Goal: Task Accomplishment & Management: Manage account settings

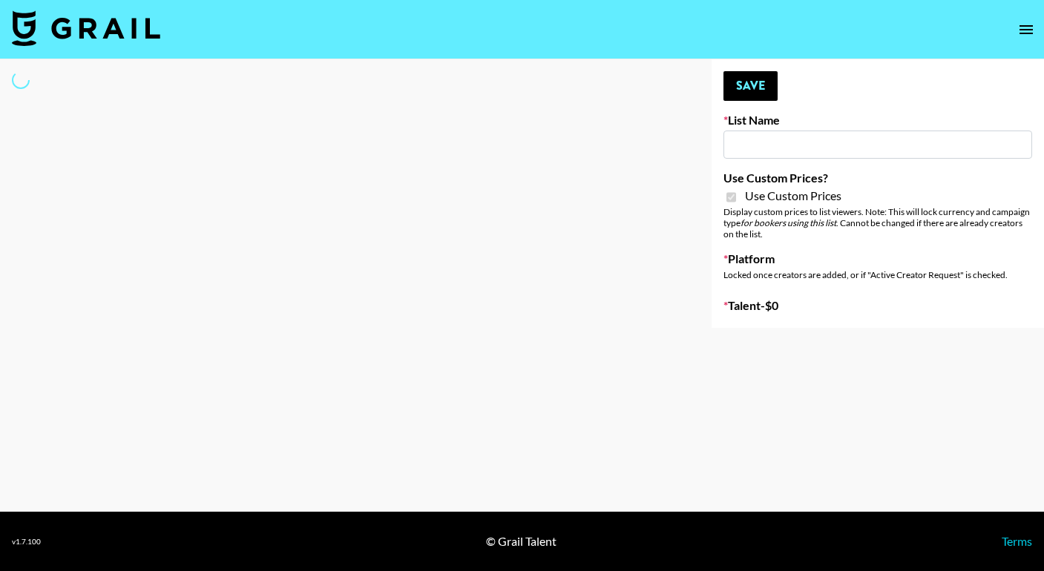
type input "FigMe and MegaMe filters - Airbrush"
checkbox input "true"
select select "Brand"
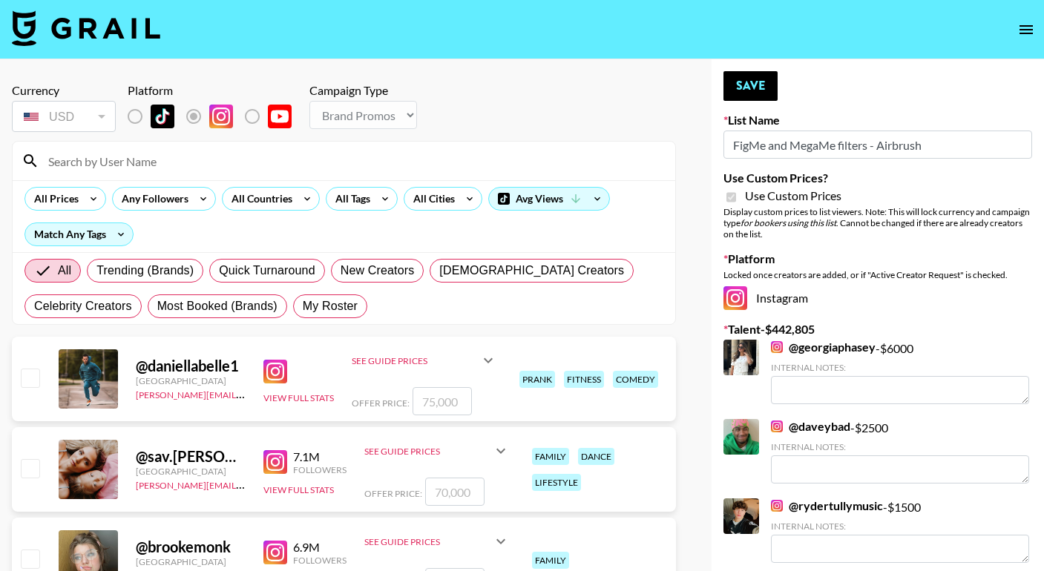
click at [257, 160] on input at bounding box center [352, 161] width 627 height 24
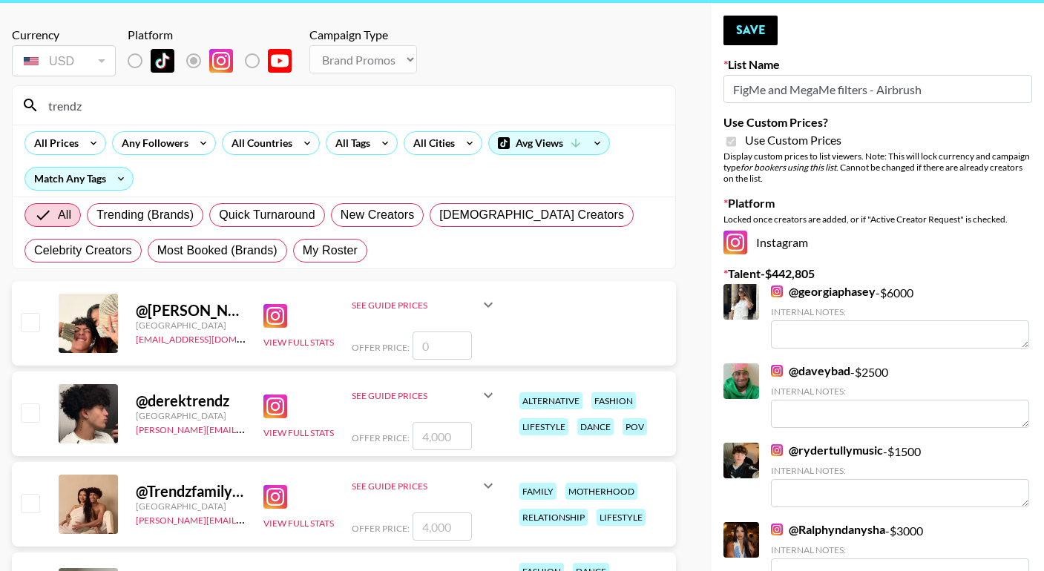
scroll to position [69, 0]
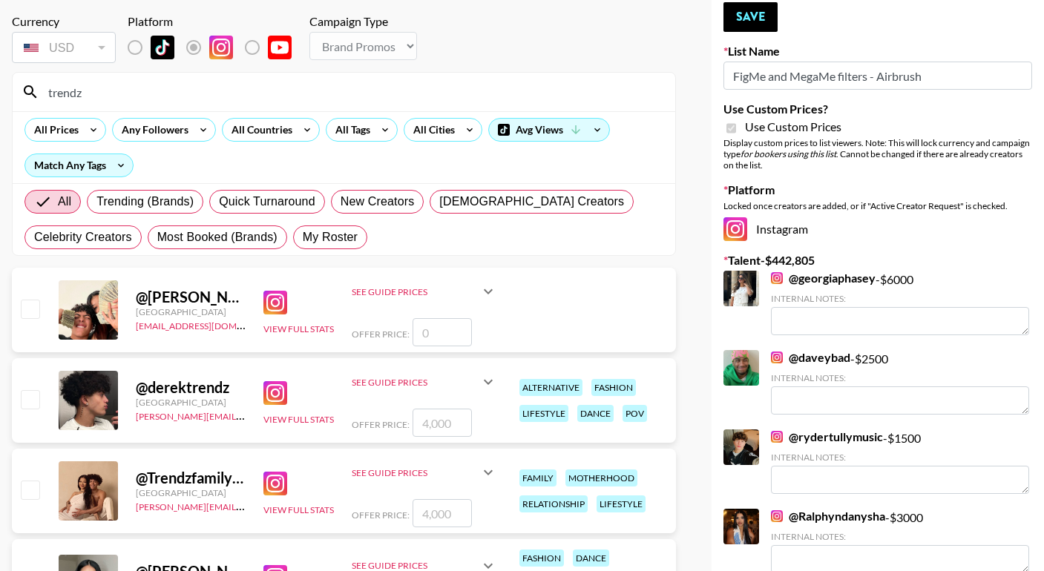
type input "trendz"
click at [436, 519] on input "number" at bounding box center [442, 513] width 59 height 28
checkbox input "true"
type input "3"
checkbox input "false"
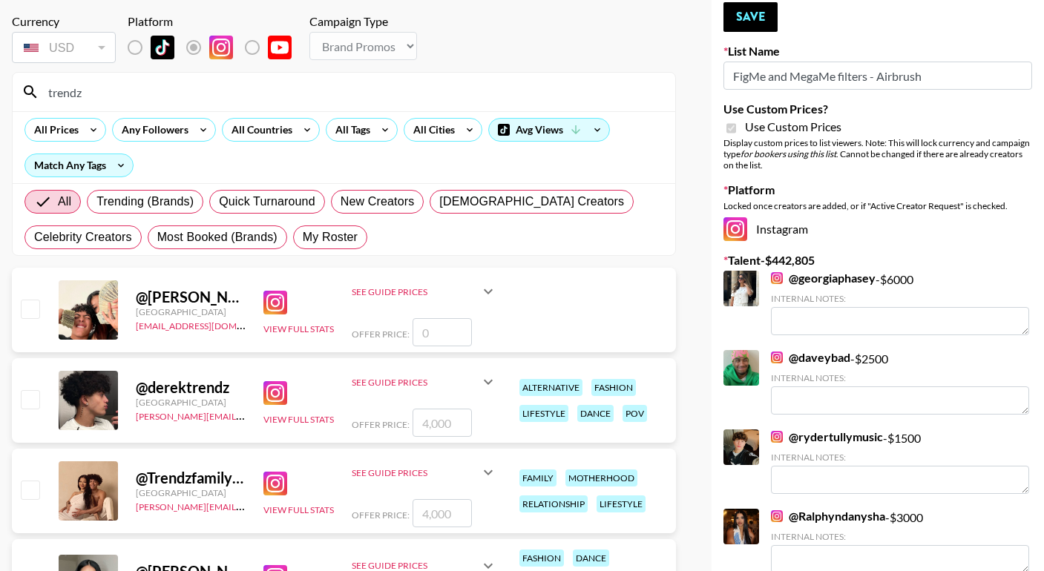
checkbox input "true"
type input "2500"
click at [750, 24] on button "Save" at bounding box center [751, 17] width 54 height 30
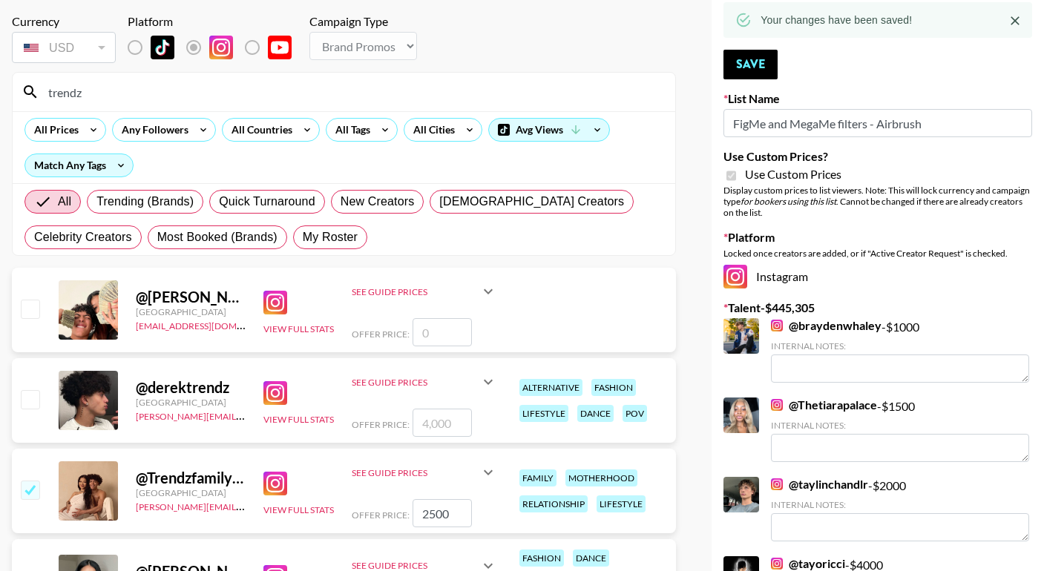
click at [382, 94] on input "trendz" at bounding box center [352, 92] width 627 height 24
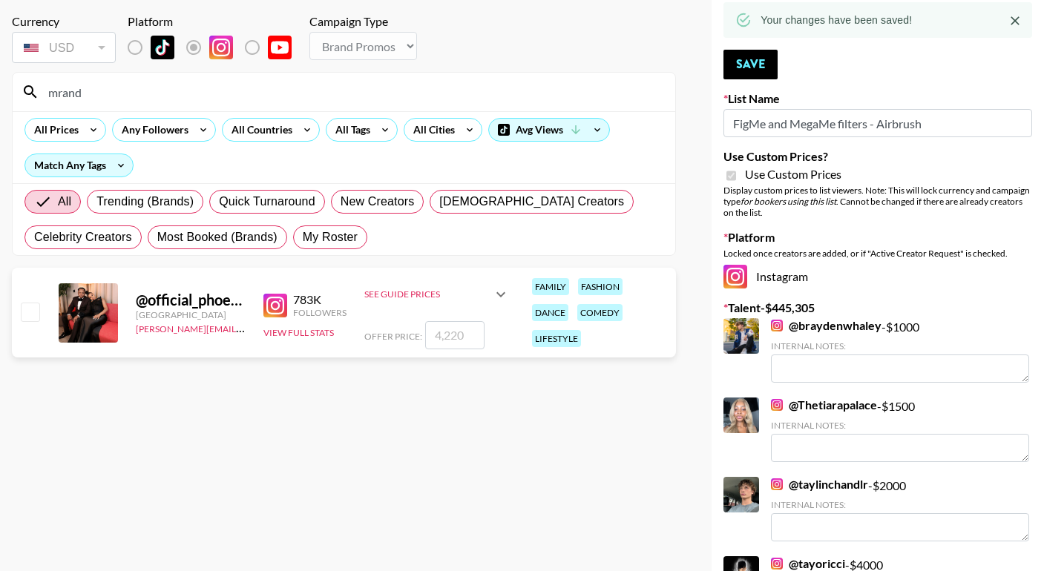
type input "mrand"
click at [443, 338] on input "number" at bounding box center [454, 335] width 59 height 28
checkbox input "true"
type input "3"
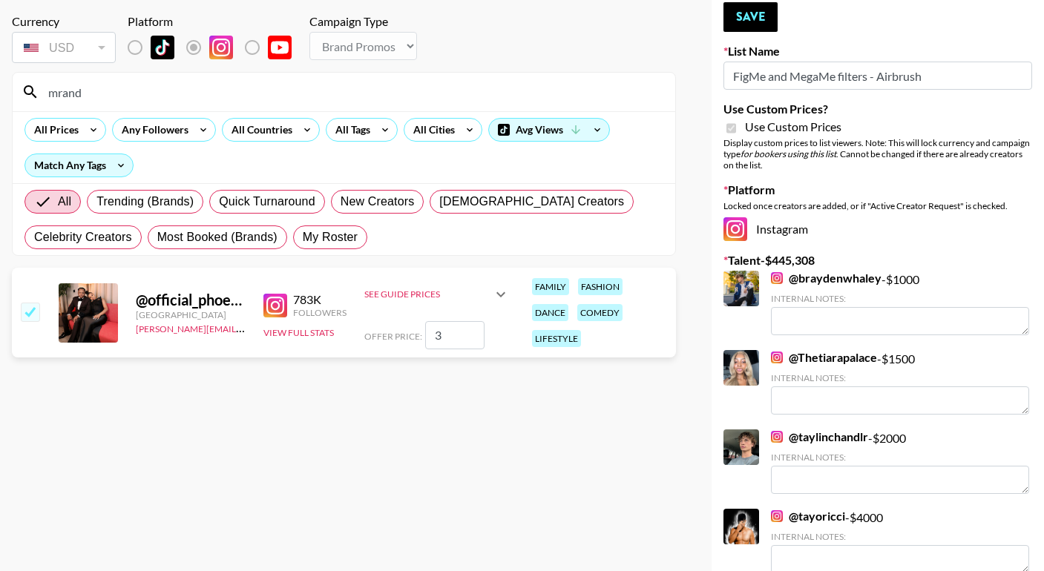
checkbox input "false"
checkbox input "true"
type input "4"
checkbox input "false"
checkbox input "true"
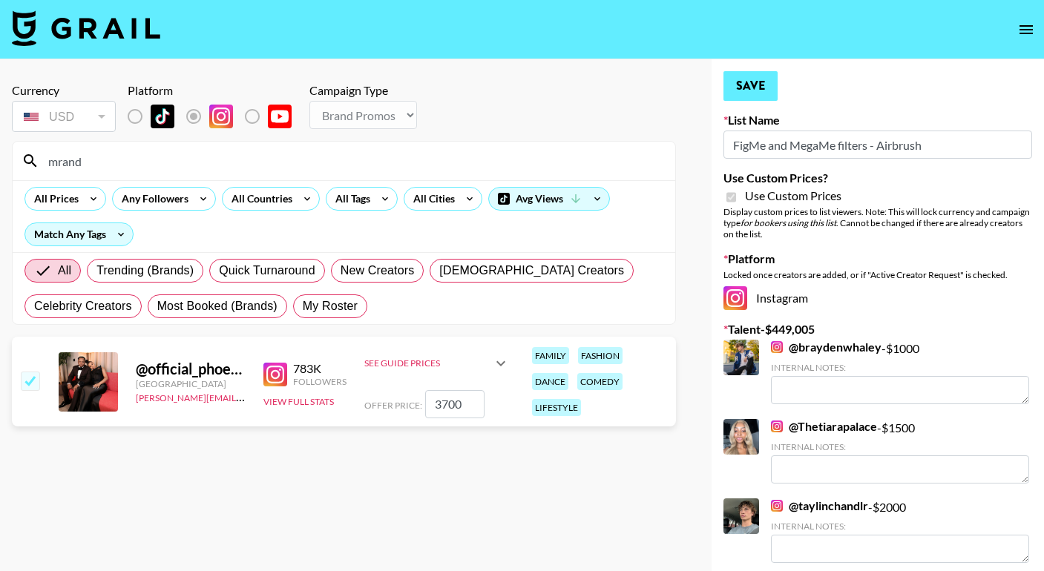
scroll to position [0, 0]
type input "3700"
click at [747, 80] on button "Save" at bounding box center [751, 86] width 54 height 30
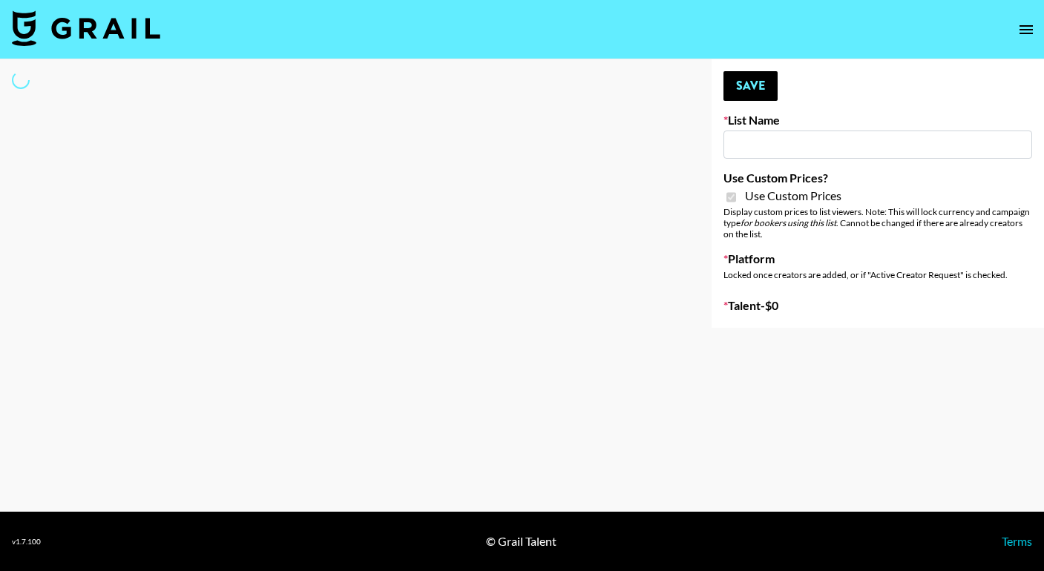
type input "House of Fab ([DATE])"
checkbox input "true"
select select "Brand"
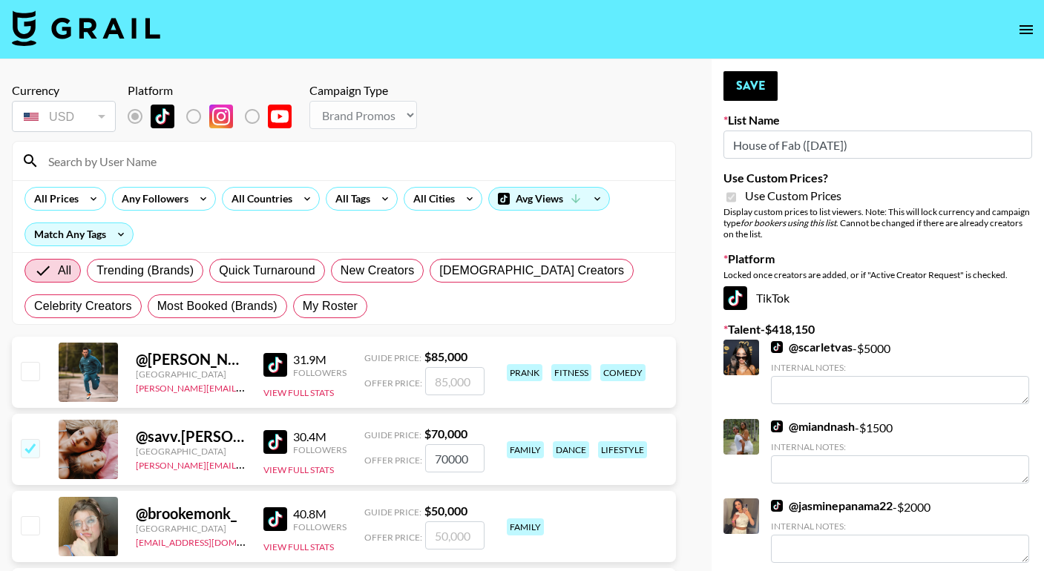
click at [307, 167] on input at bounding box center [352, 161] width 627 height 24
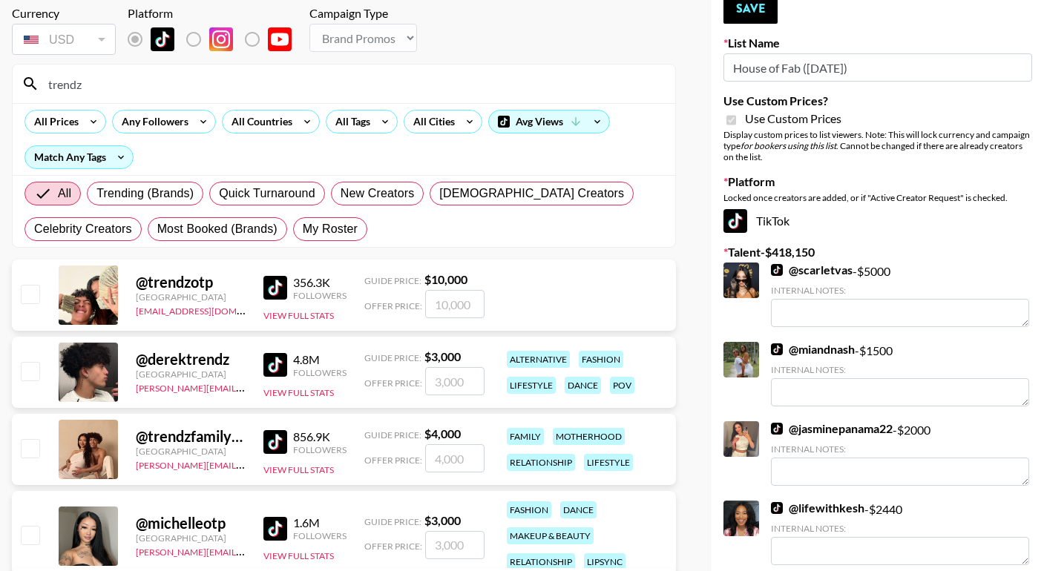
scroll to position [90, 0]
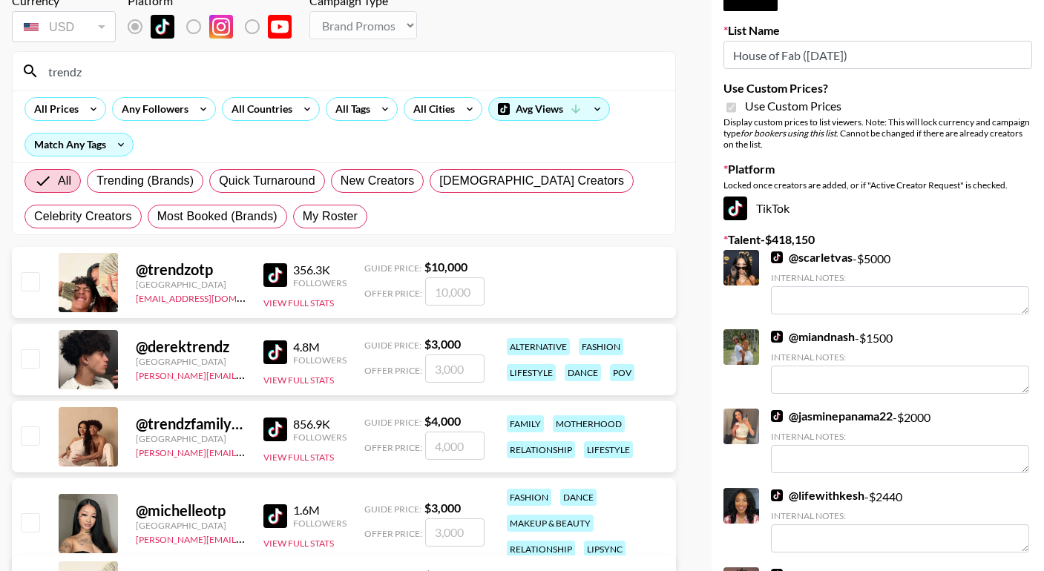
type input "trendz"
click at [27, 356] on input "checkbox" at bounding box center [30, 359] width 18 height 18
checkbox input "true"
type input "3000"
click at [27, 446] on div at bounding box center [29, 436] width 23 height 25
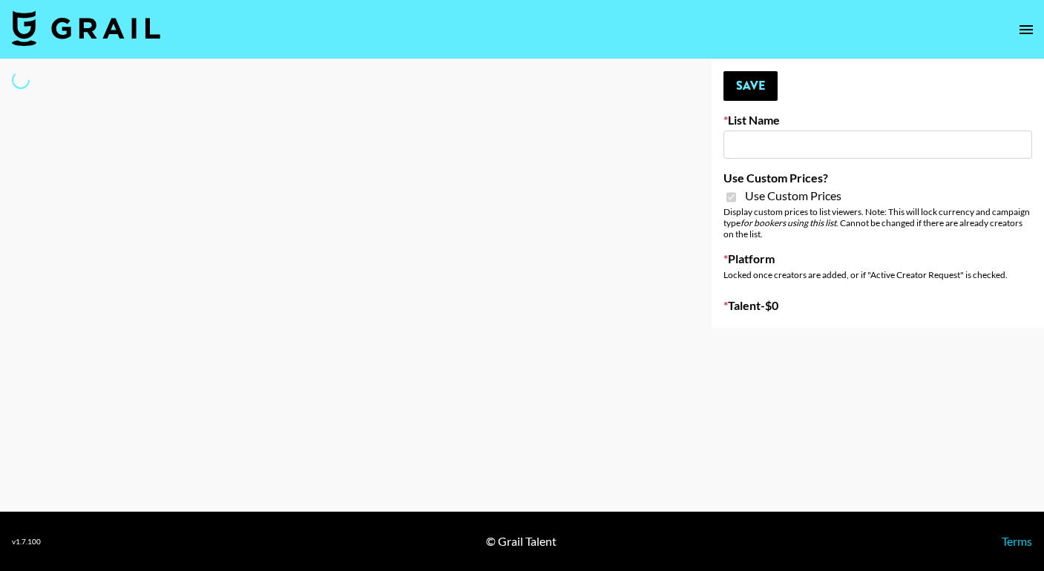
type input "ByHeart ([DATE])"
checkbox input "true"
select select "Brand"
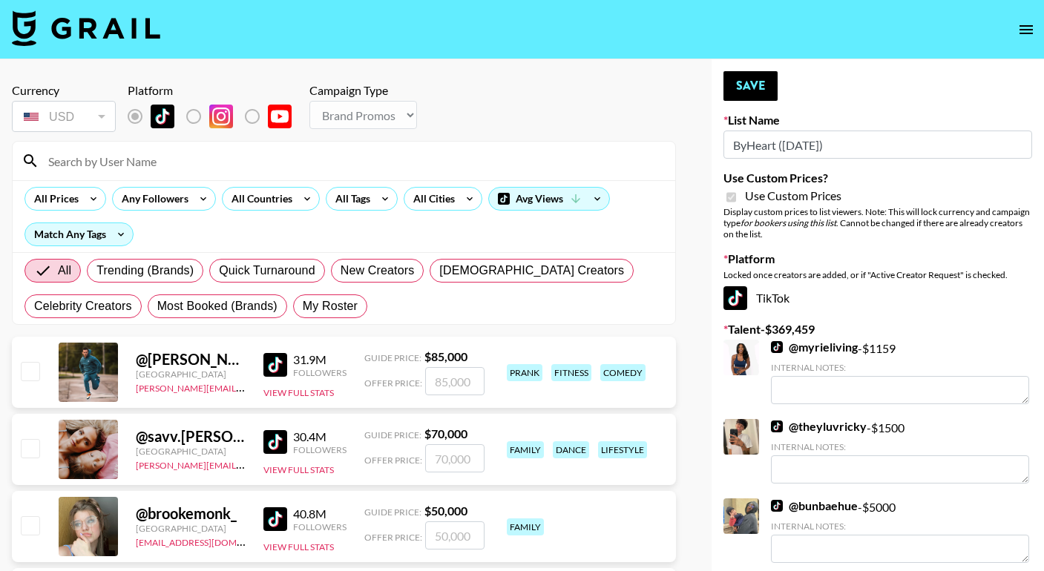
click at [344, 161] on input at bounding box center [352, 161] width 627 height 24
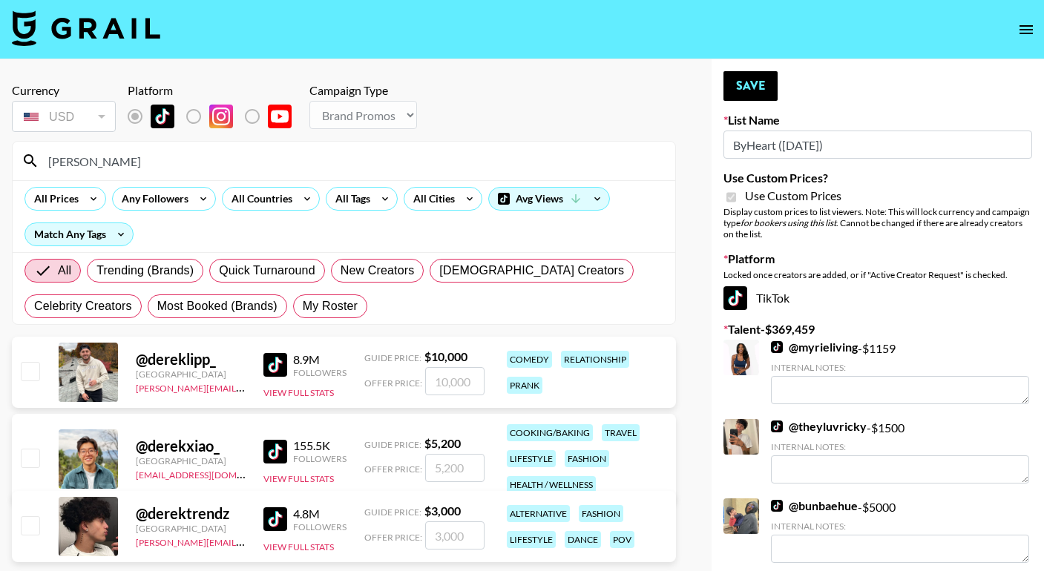
type input "[PERSON_NAME]"
click at [193, 113] on label "List locked to TikTok." at bounding box center [205, 116] width 55 height 31
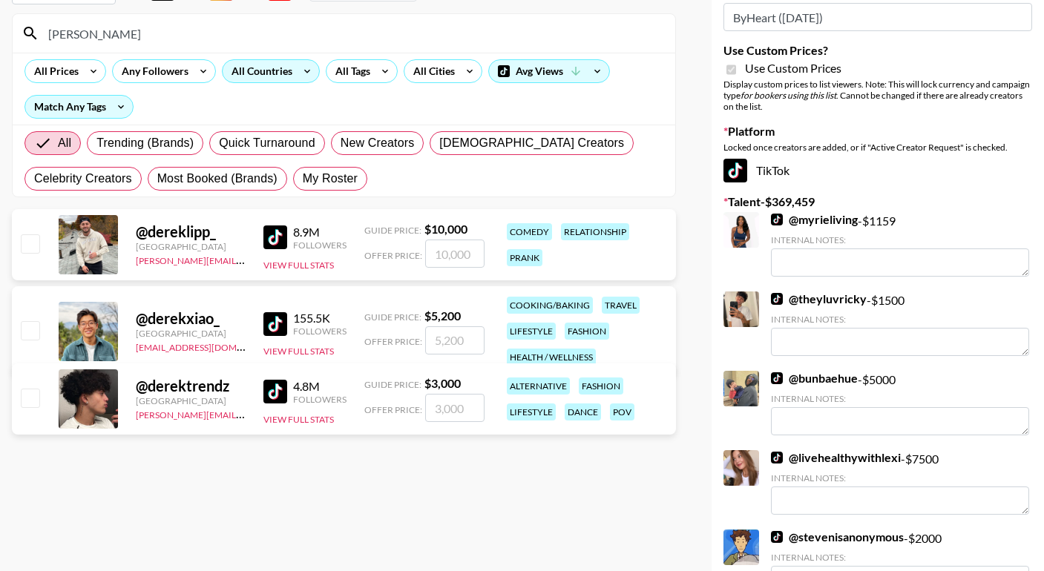
scroll to position [129, 0]
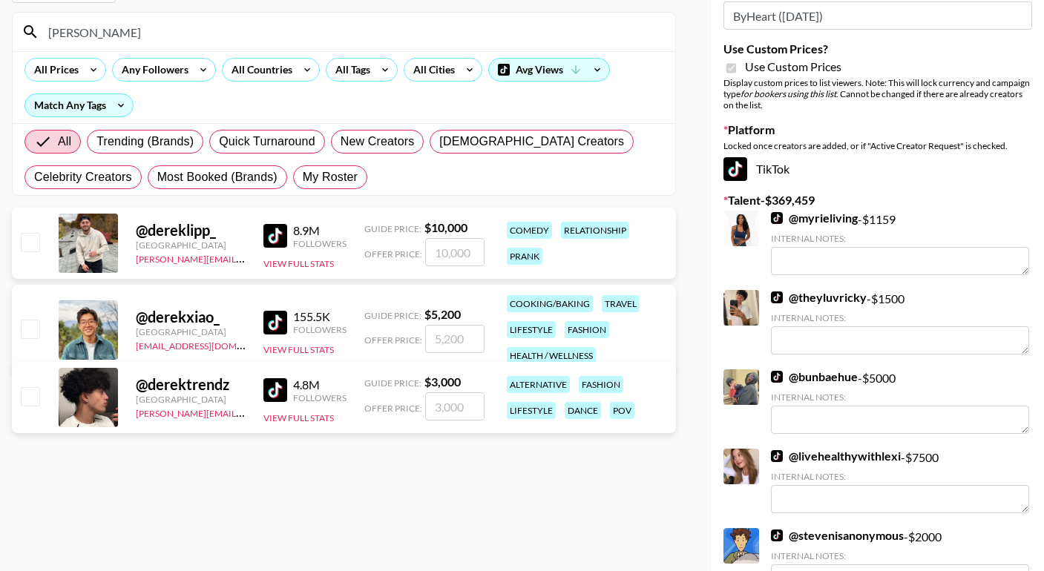
click at [22, 401] on input "checkbox" at bounding box center [30, 396] width 18 height 18
checkbox input "true"
type input "3000"
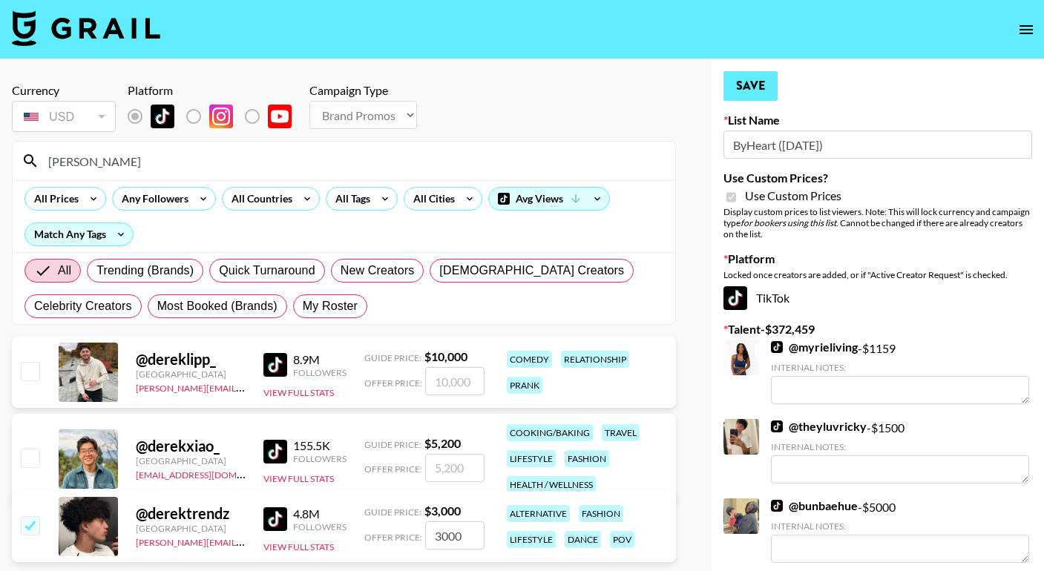
scroll to position [0, 0]
click at [749, 89] on button "Save" at bounding box center [751, 86] width 54 height 30
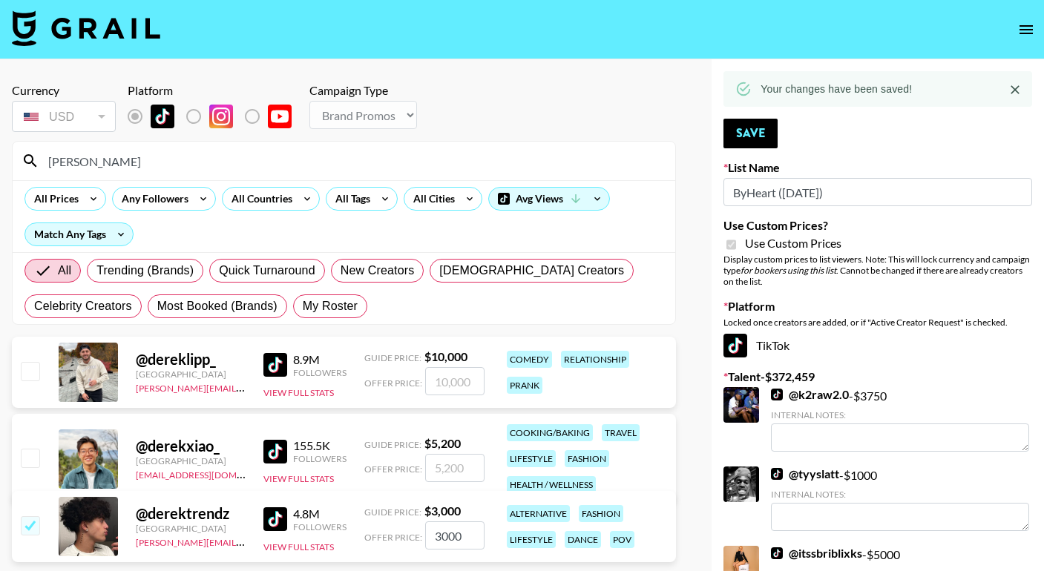
click at [391, 164] on input "derek" at bounding box center [352, 161] width 627 height 24
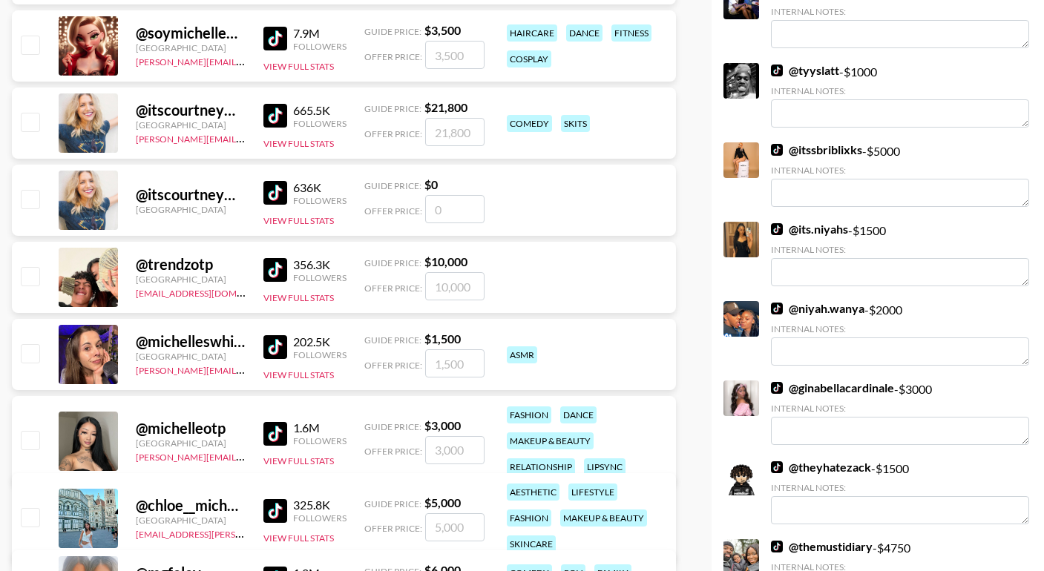
scroll to position [407, 0]
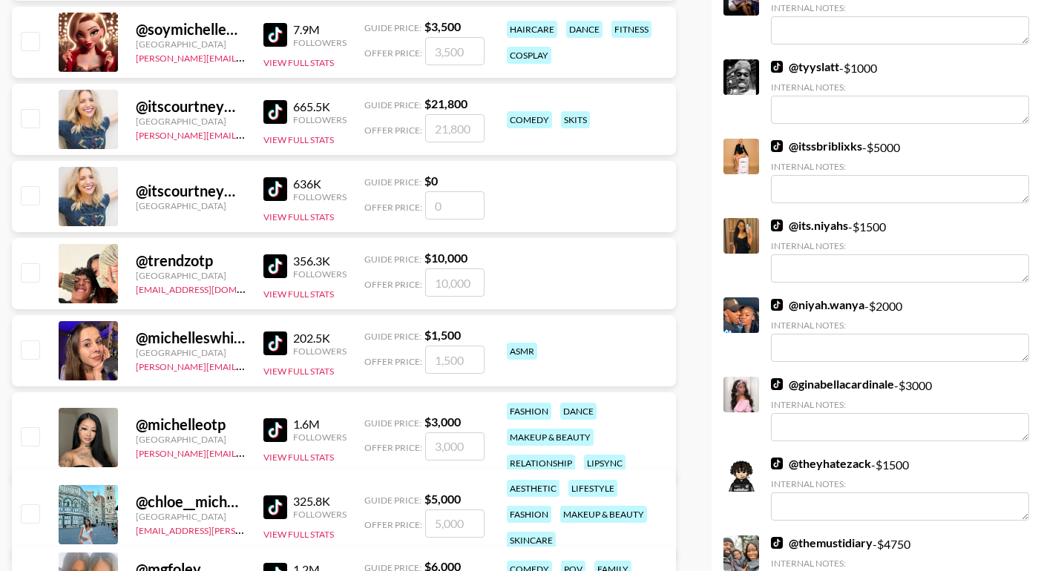
type input "Michelle"
click at [30, 439] on input "checkbox" at bounding box center [30, 436] width 18 height 18
checkbox input "true"
type input "3000"
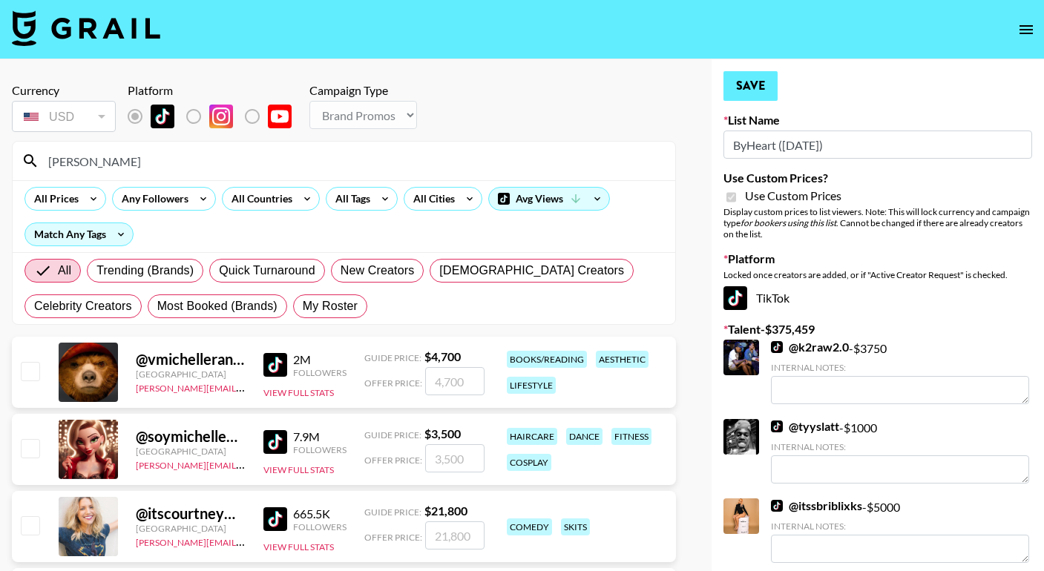
scroll to position [0, 0]
click at [762, 96] on button "Save" at bounding box center [751, 86] width 54 height 30
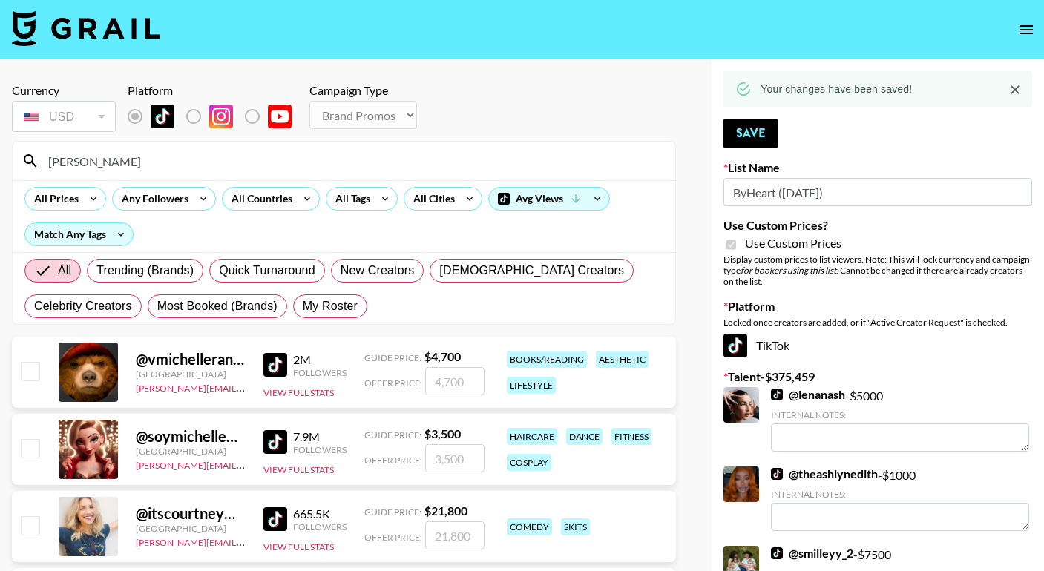
click at [456, 151] on input "Michelle" at bounding box center [352, 161] width 627 height 24
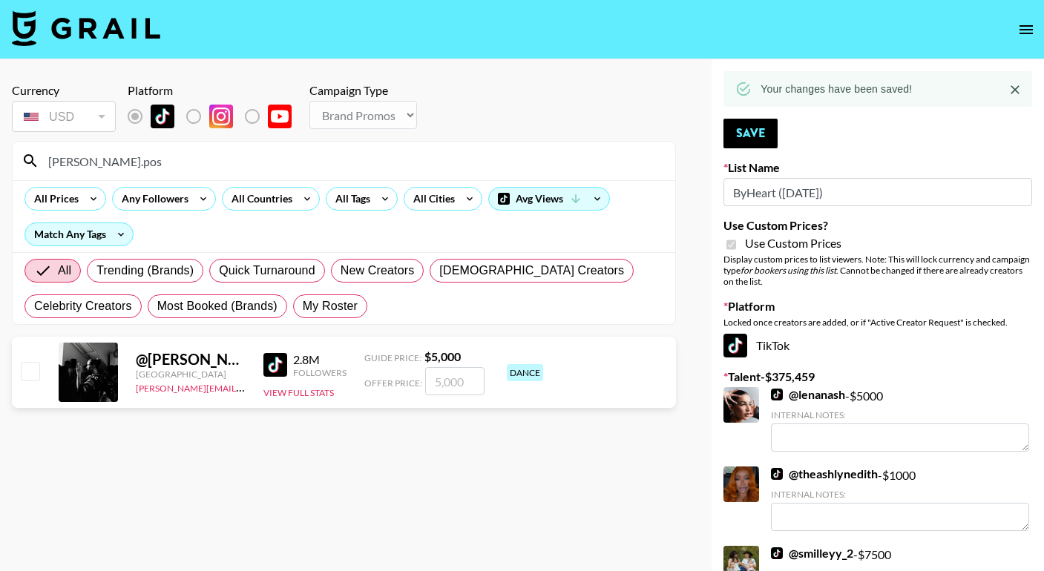
type input "Andy.pos"
click at [442, 387] on input "number" at bounding box center [454, 381] width 59 height 28
checkbox input "true"
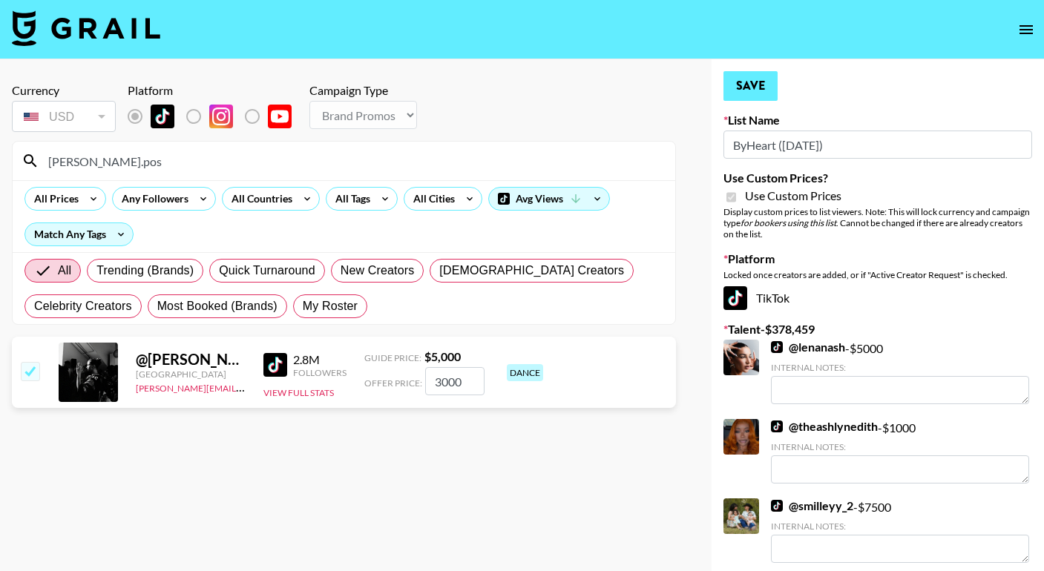
type input "3000"
click at [738, 90] on button "Save" at bounding box center [751, 86] width 54 height 30
